Goal: Task Accomplishment & Management: Manage account settings

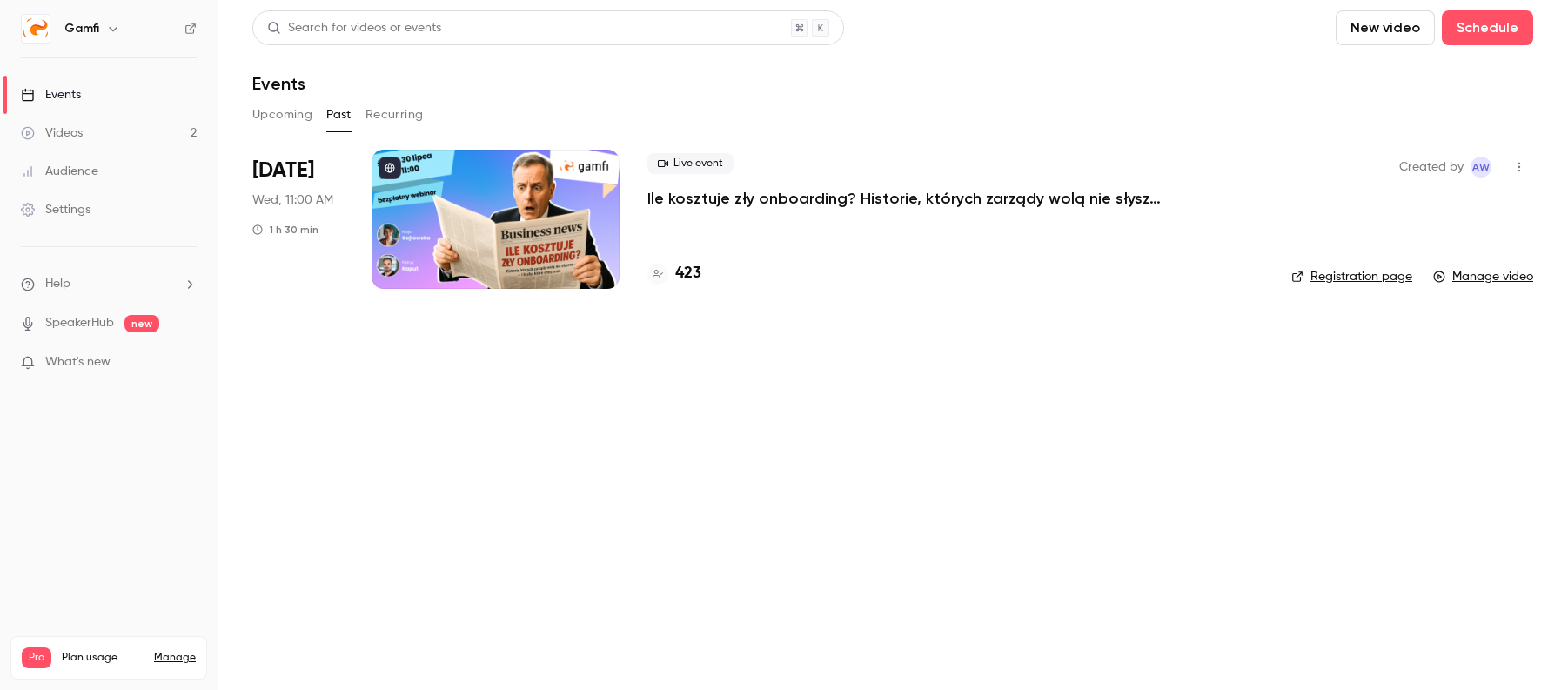
click at [514, 195] on div at bounding box center [496, 219] width 248 height 140
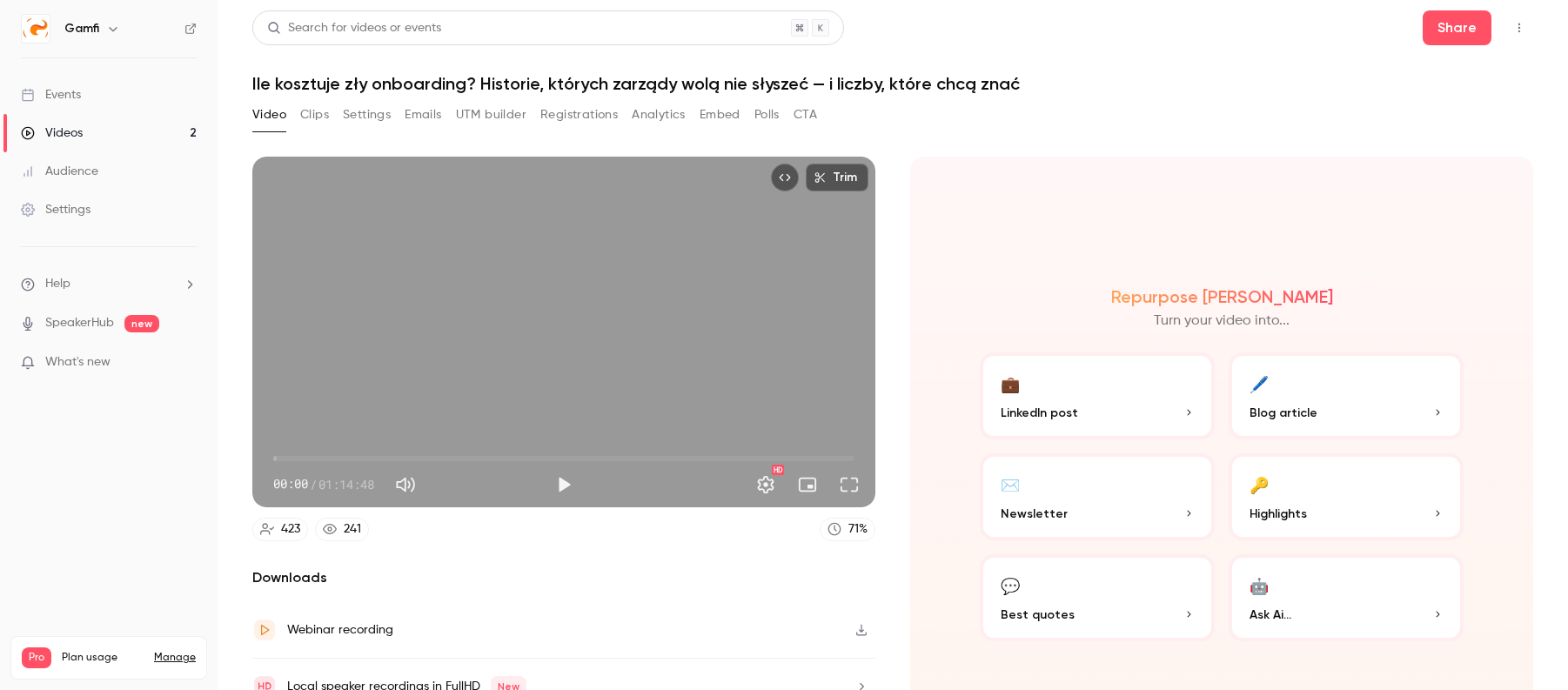
click at [367, 116] on button "Settings" at bounding box center [367, 115] width 47 height 28
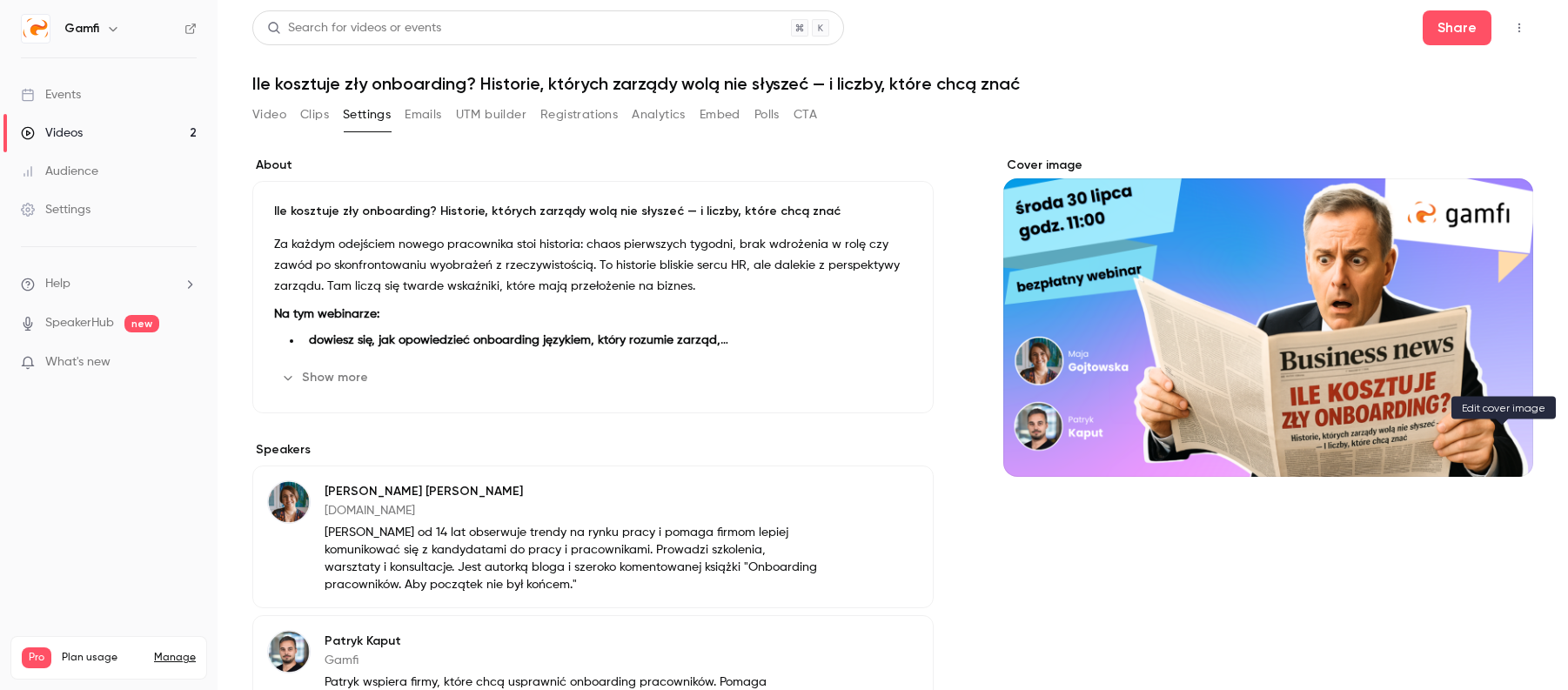
click at [1505, 449] on icon "Cover image" at bounding box center [1501, 444] width 19 height 14
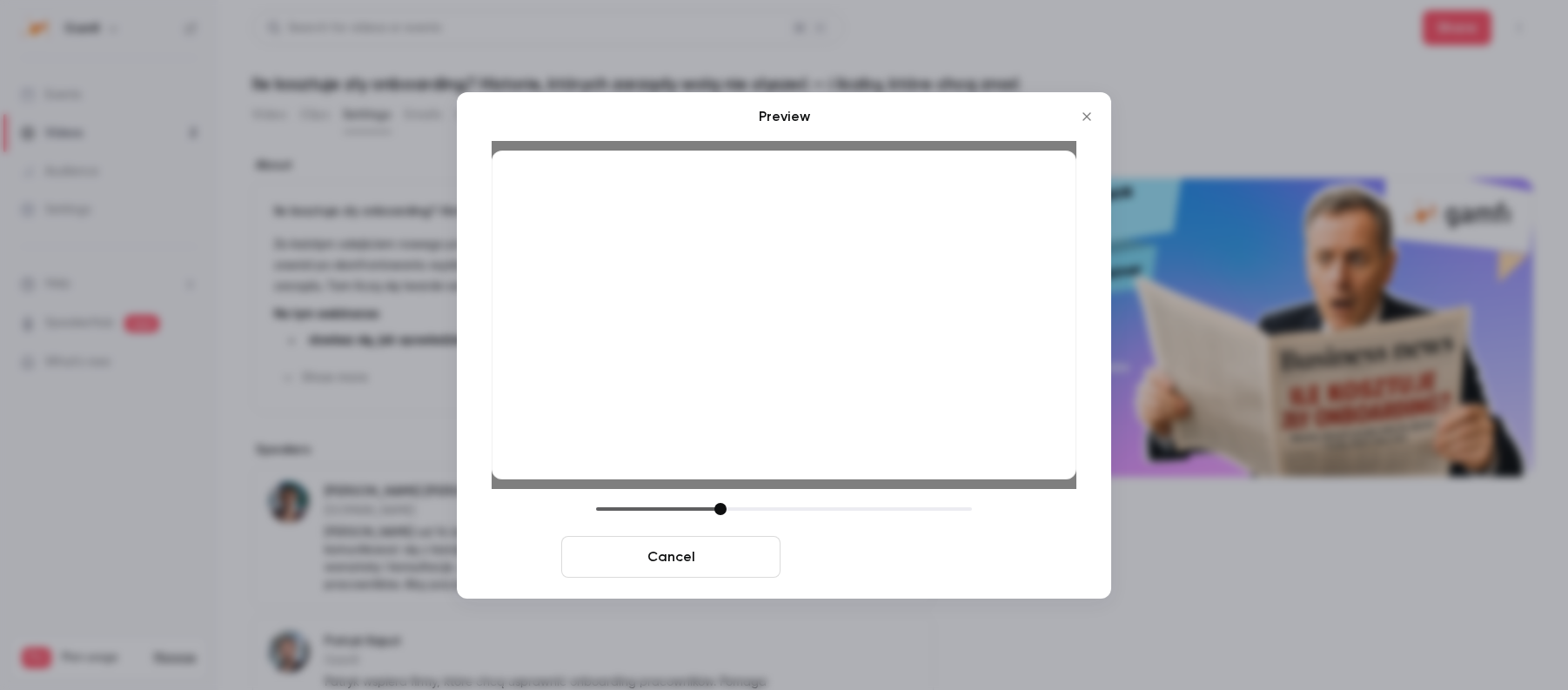
click at [943, 551] on button "Save cover" at bounding box center [897, 557] width 219 height 42
click at [934, 552] on button "Save cover" at bounding box center [897, 557] width 219 height 42
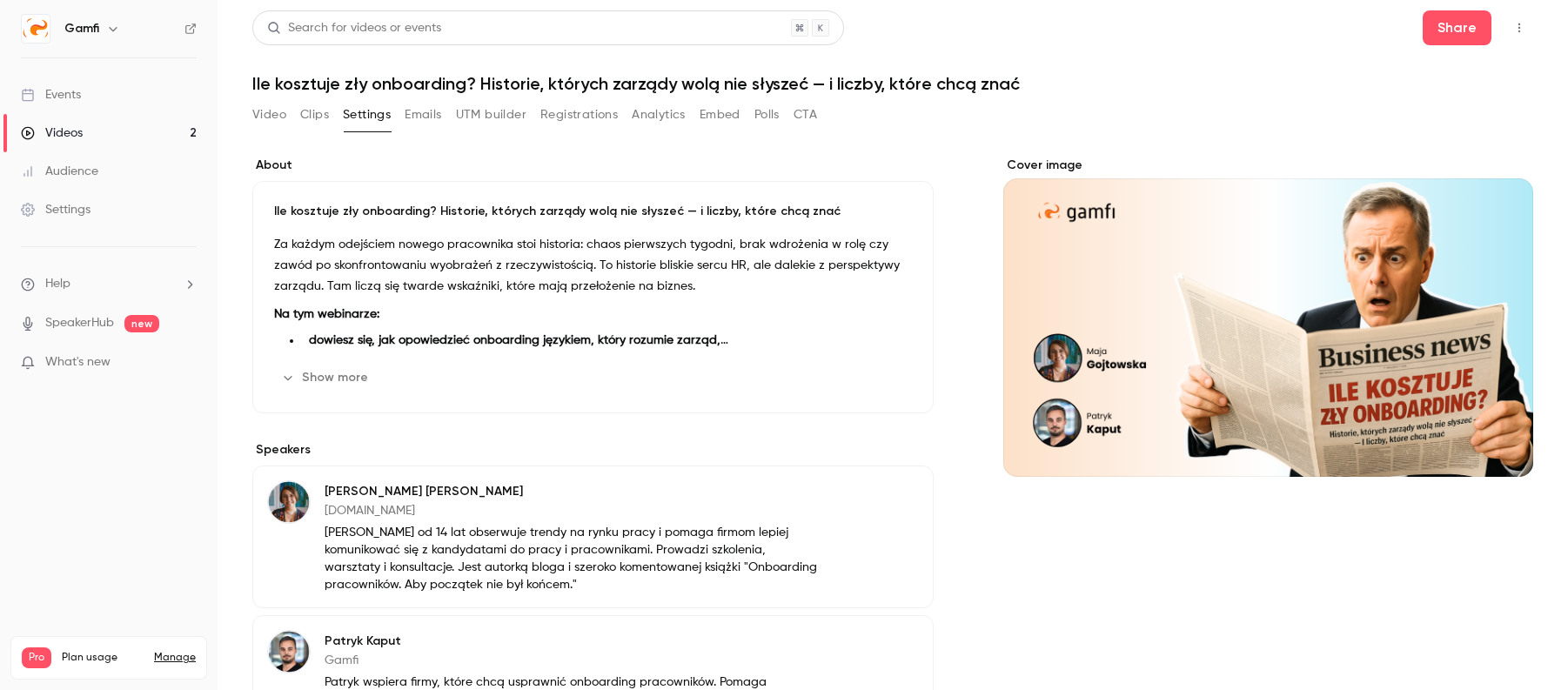
click at [75, 96] on div "Events" at bounding box center [51, 94] width 60 height 17
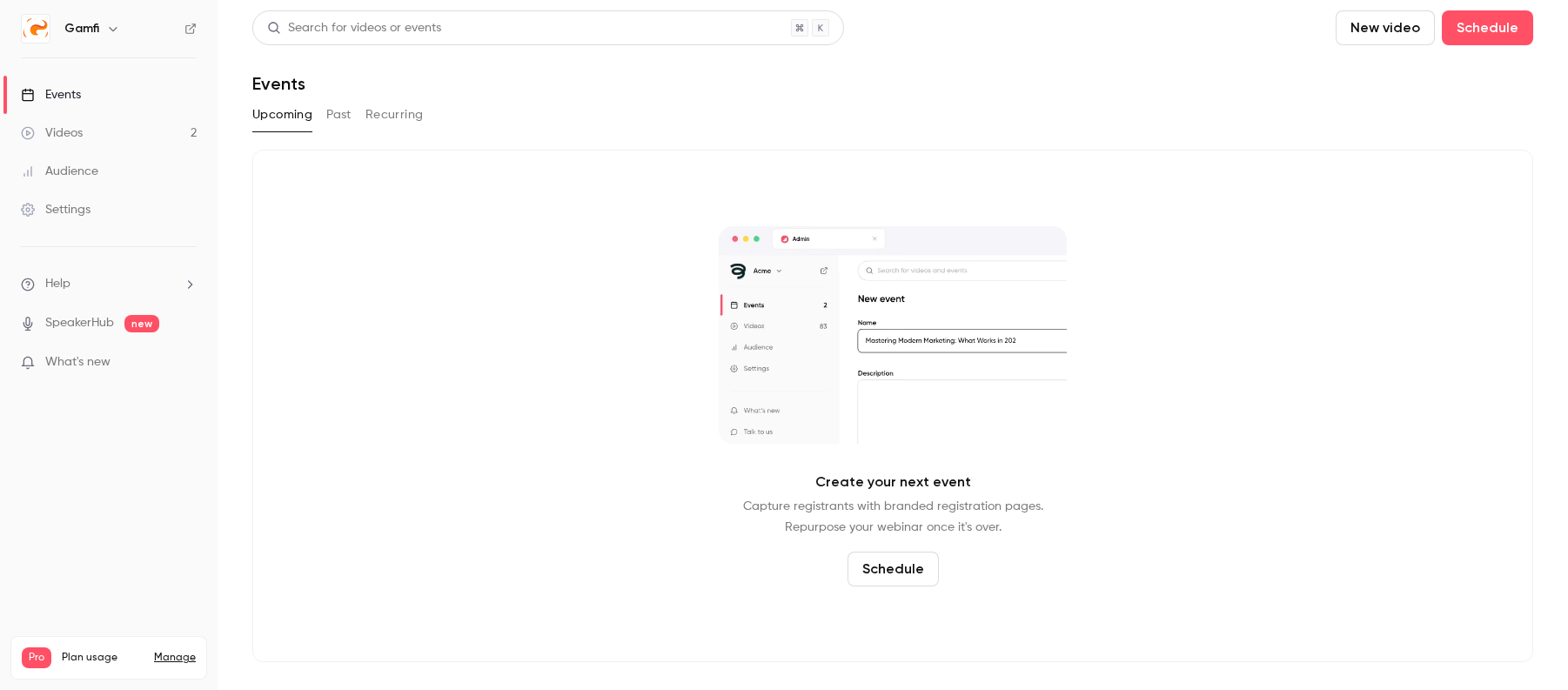
click at [55, 140] on div "Videos" at bounding box center [52, 132] width 62 height 17
